Goal: Find specific page/section: Find specific page/section

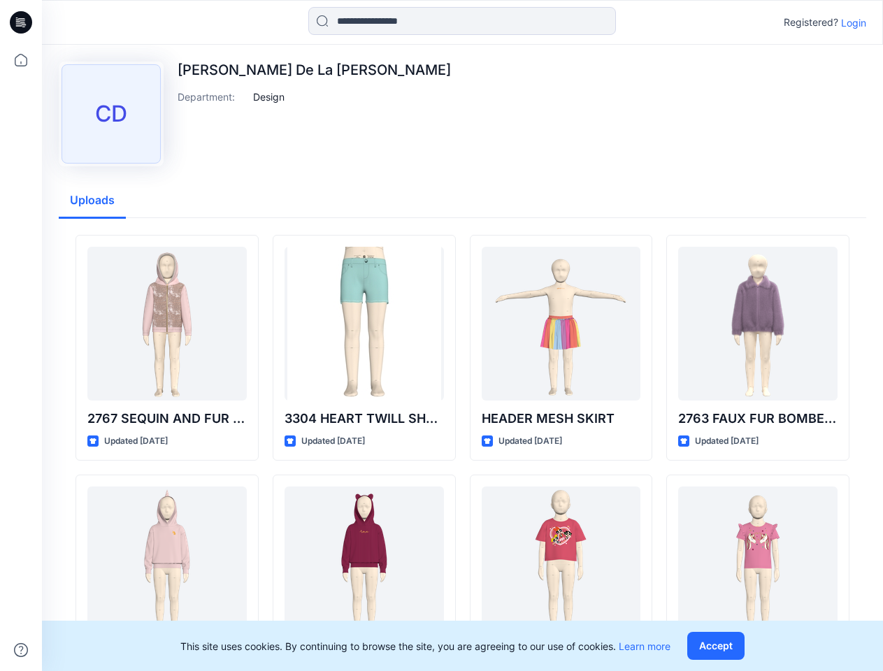
click at [22, 22] on icon at bounding box center [23, 22] width 6 height 1
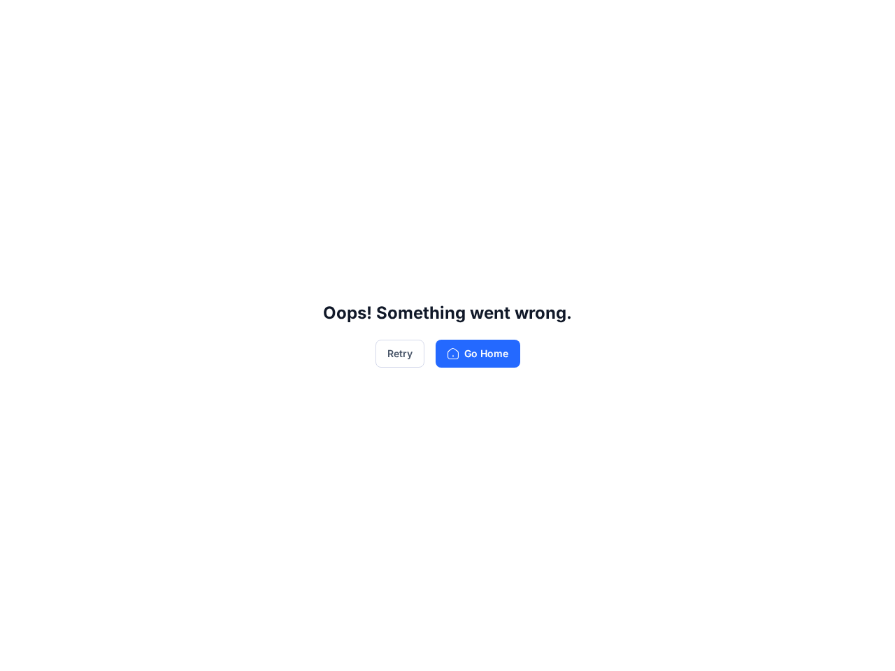
click at [21, 650] on div "Oops! Something went wrong. Retry Go Home" at bounding box center [447, 335] width 895 height 671
click at [462, 21] on div "Oops! Something went wrong. Retry Go Home" at bounding box center [447, 335] width 895 height 671
click at [853, 22] on div "Oops! Something went wrong. Retry Go Home" at bounding box center [447, 335] width 895 height 671
click at [269, 96] on div "Oops! Something went wrong. Retry Go Home" at bounding box center [447, 335] width 895 height 671
click at [92, 201] on div "Oops! Something went wrong. Retry Go Home" at bounding box center [447, 335] width 895 height 671
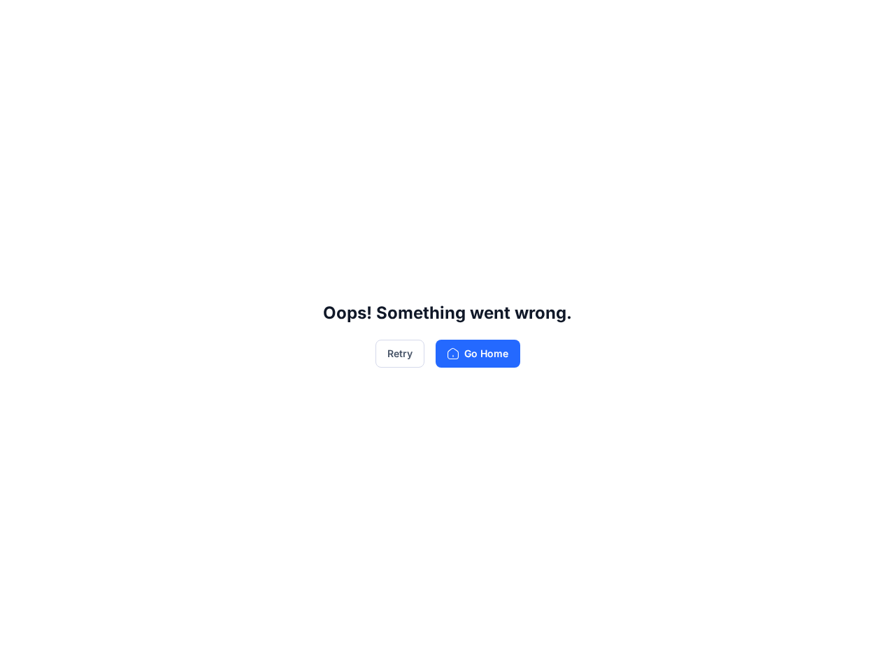
click at [167, 419] on div "Oops! Something went wrong. Retry Go Home" at bounding box center [447, 335] width 895 height 671
click at [364, 419] on div "Oops! Something went wrong. Retry Go Home" at bounding box center [447, 335] width 895 height 671
click at [561, 419] on div "Oops! Something went wrong. Retry Go Home" at bounding box center [447, 335] width 895 height 671
